Goal: Information Seeking & Learning: Find specific fact

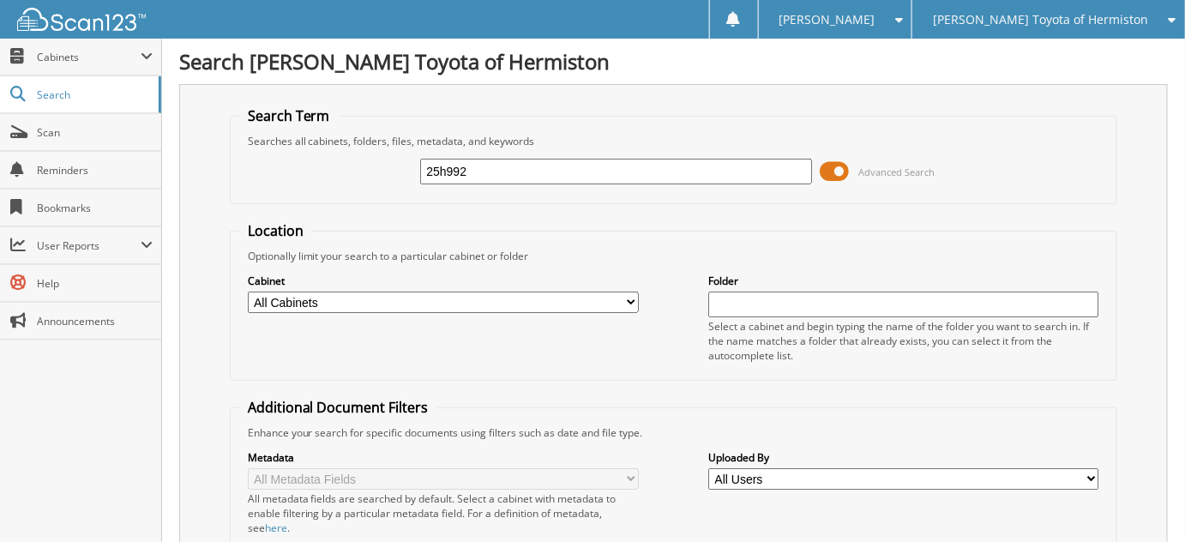
type input "25h992"
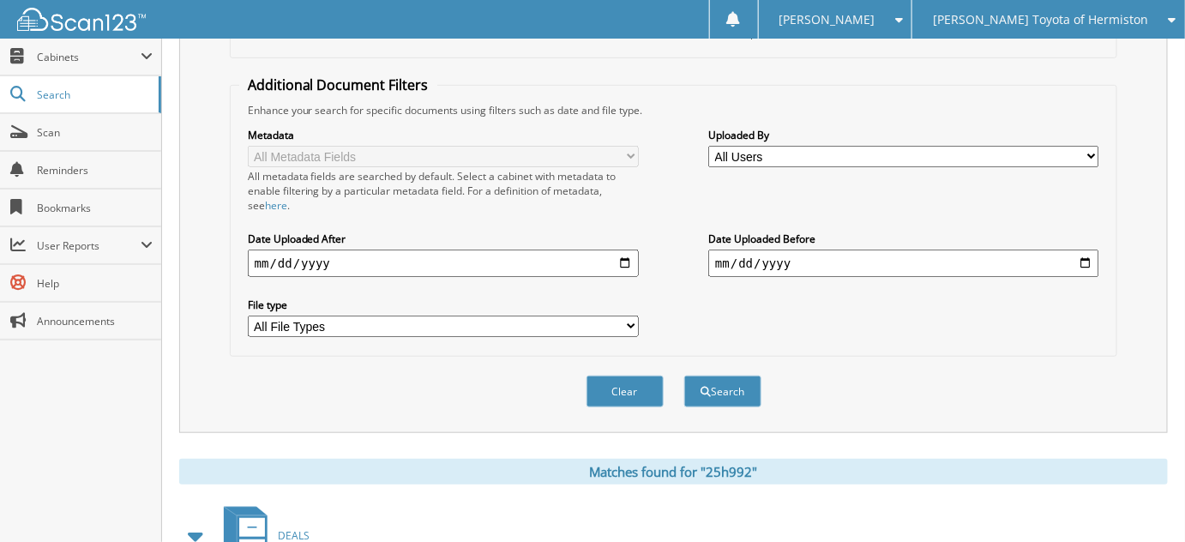
scroll to position [389, 0]
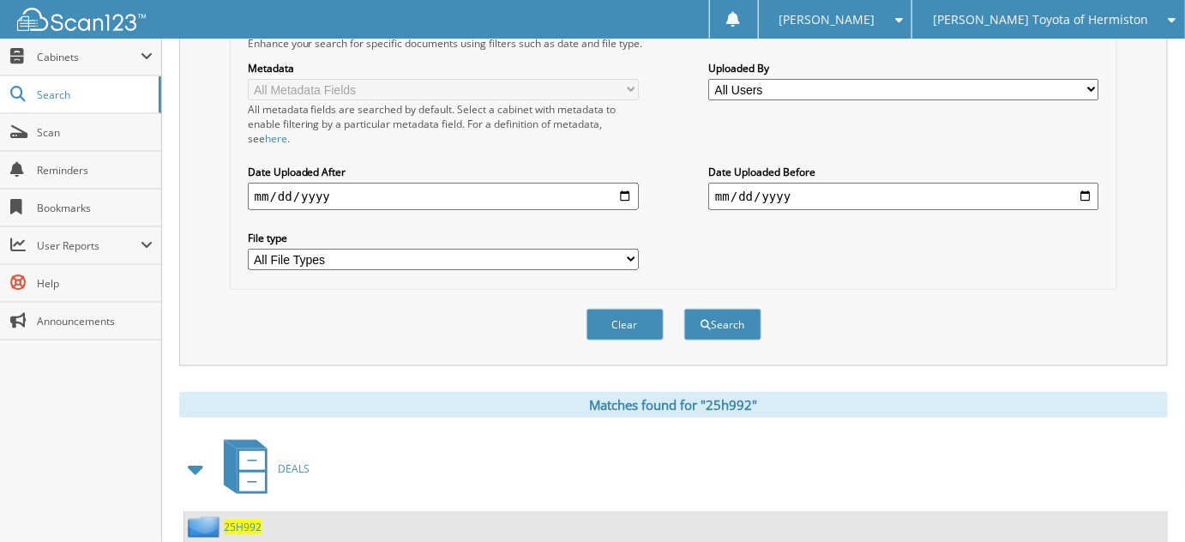
click at [251, 516] on div "25H992" at bounding box center [222, 526] width 77 height 21
click at [253, 519] on span "25H992" at bounding box center [243, 526] width 38 height 15
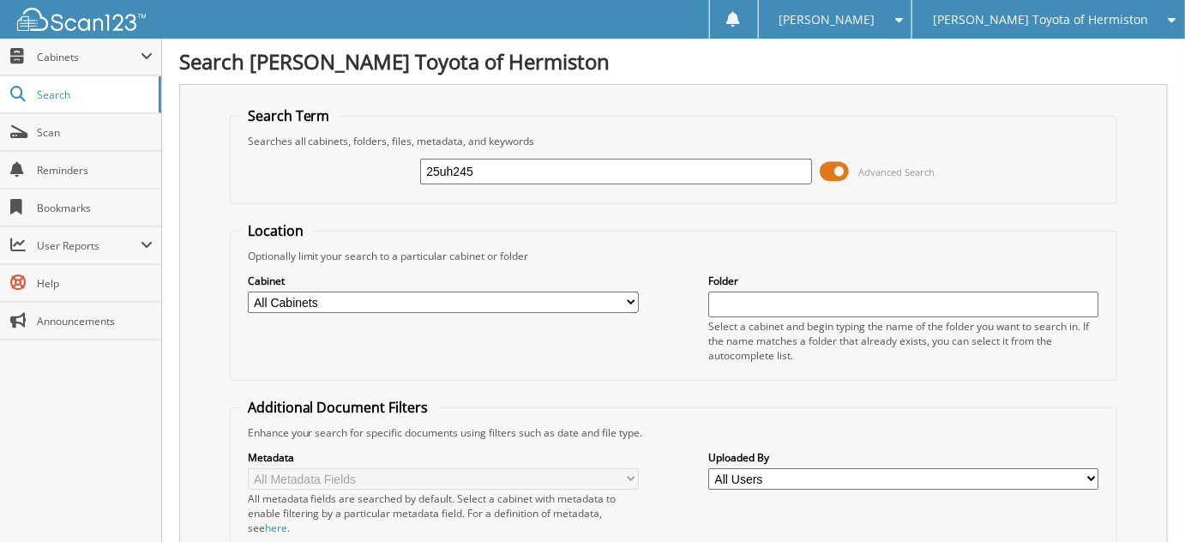
type input "25uh245"
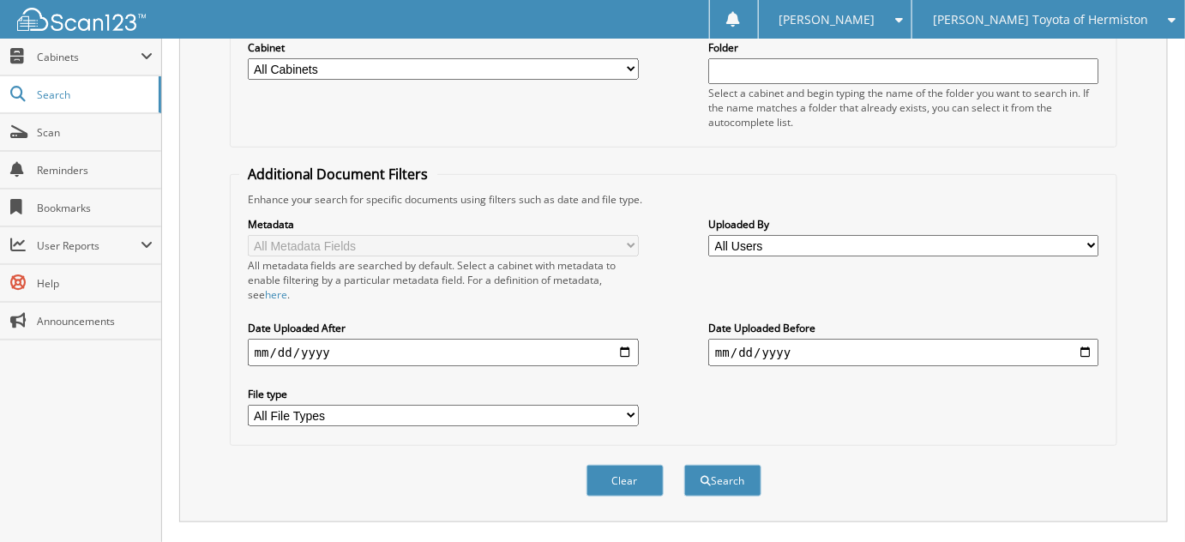
scroll to position [433, 0]
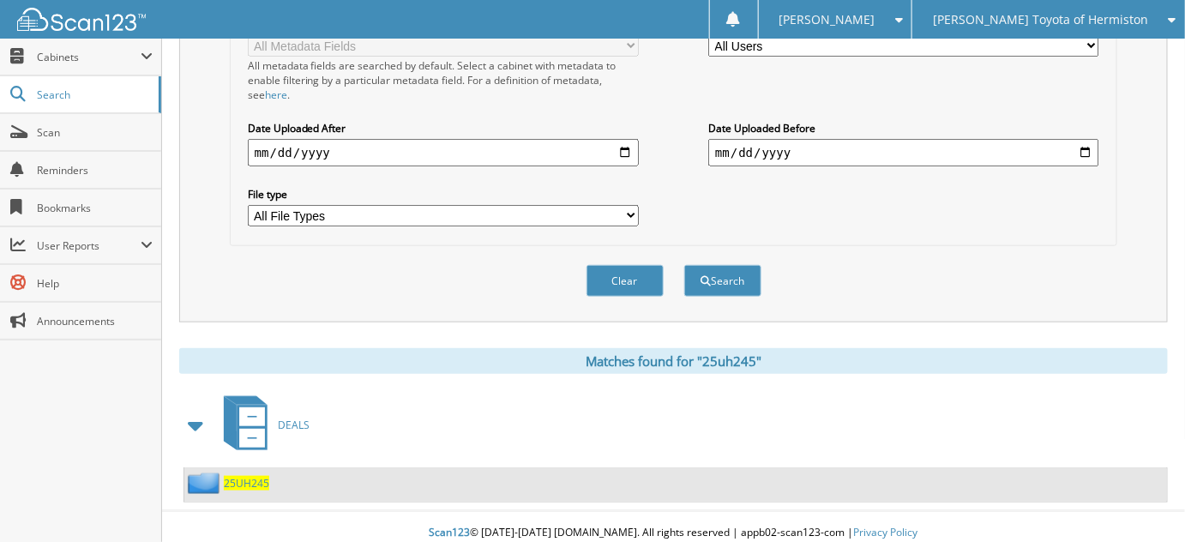
click at [255, 476] on span "25UH245" at bounding box center [246, 483] width 45 height 15
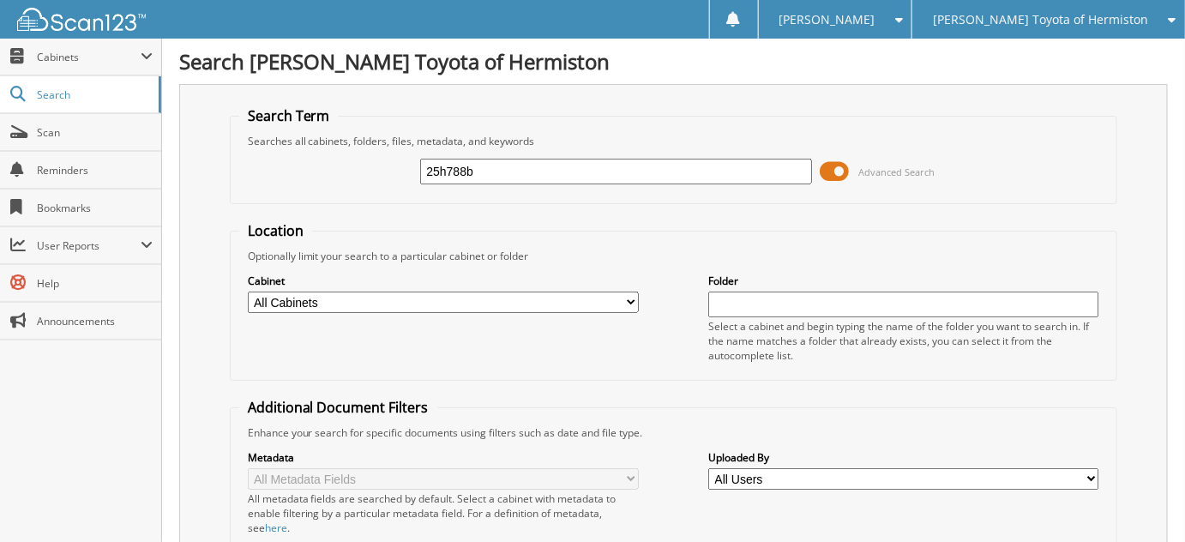
type input "25h788b"
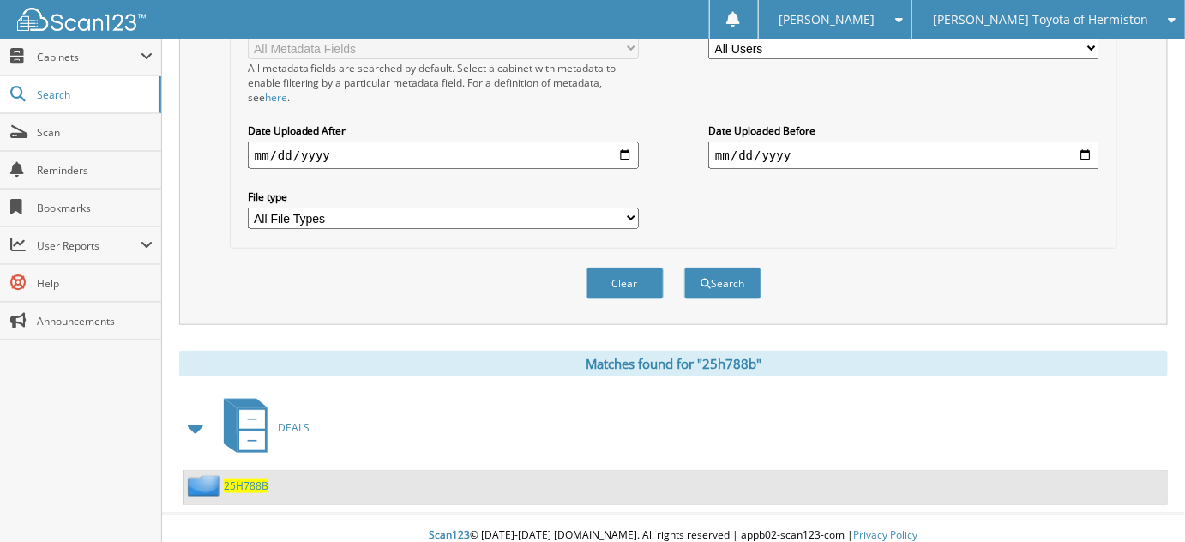
scroll to position [433, 0]
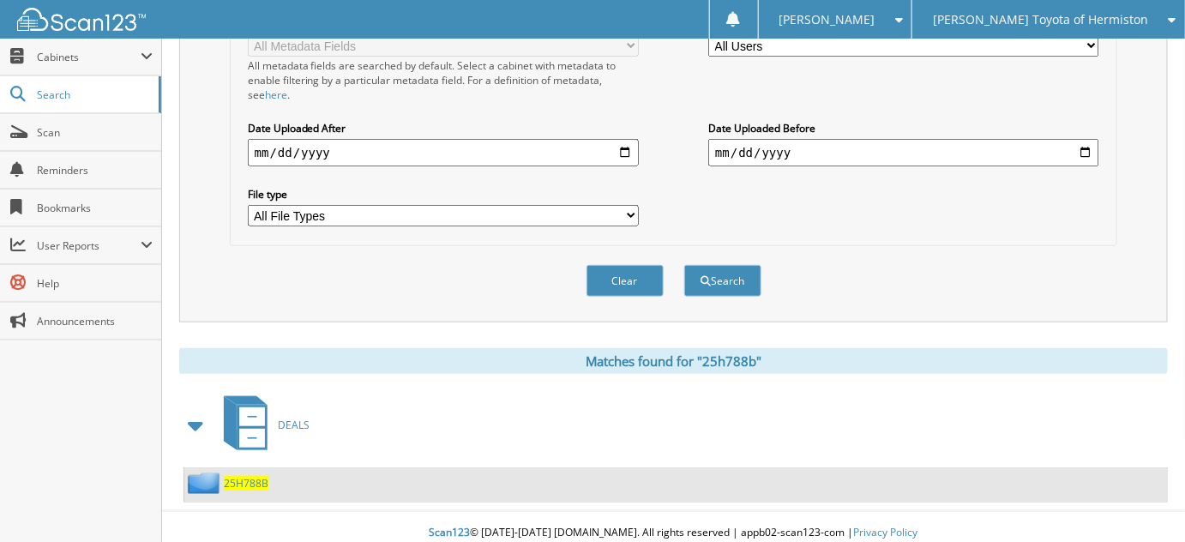
click at [235, 476] on span "25H788B" at bounding box center [246, 483] width 45 height 15
